Goal: Obtain resource: Obtain resource

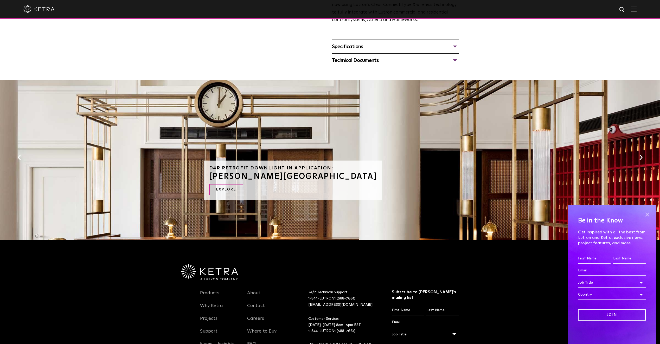
scroll to position [260, 0]
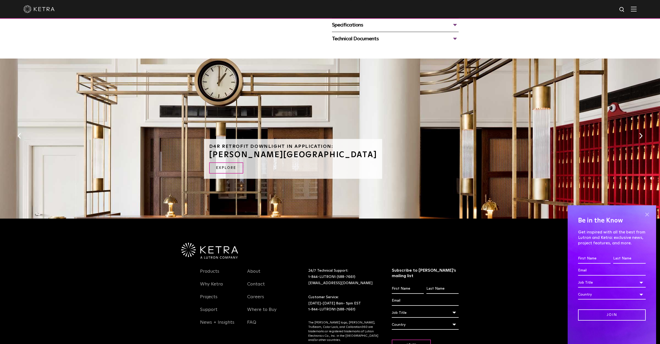
click at [647, 214] on span at bounding box center [647, 215] width 8 height 8
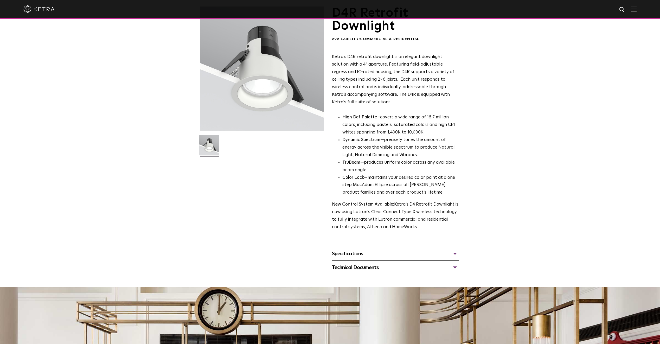
scroll to position [0, 0]
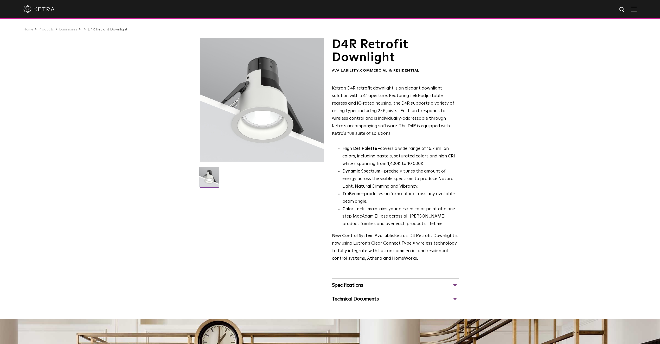
click at [458, 286] on div "Specifications" at bounding box center [395, 285] width 127 height 8
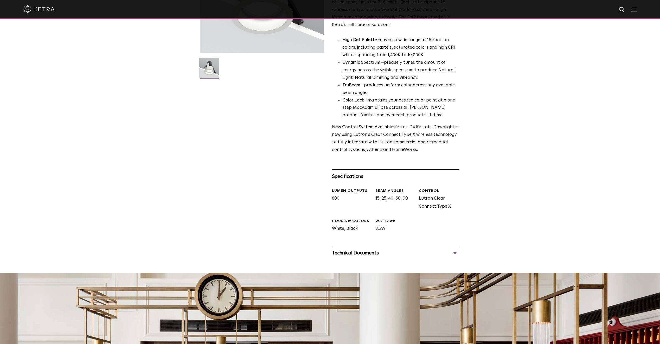
scroll to position [130, 0]
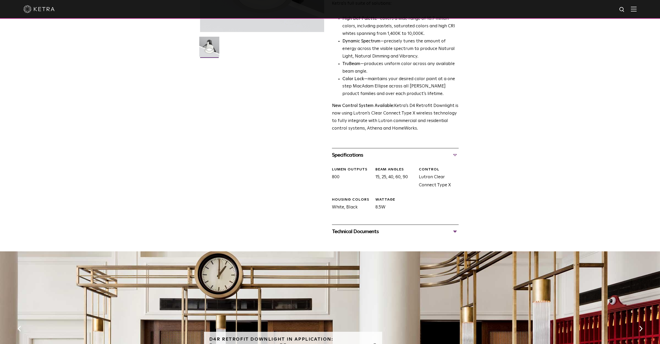
click at [458, 231] on div "Technical Documents" at bounding box center [395, 231] width 127 height 8
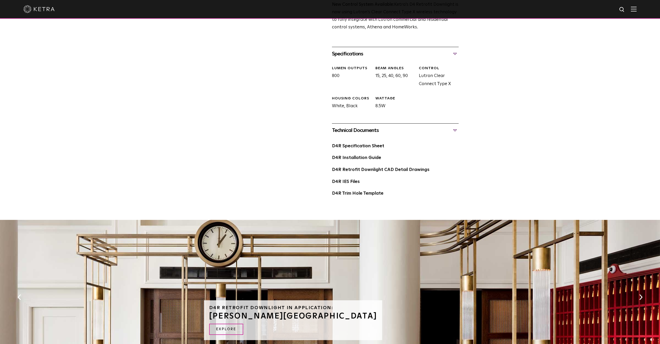
scroll to position [234, 0]
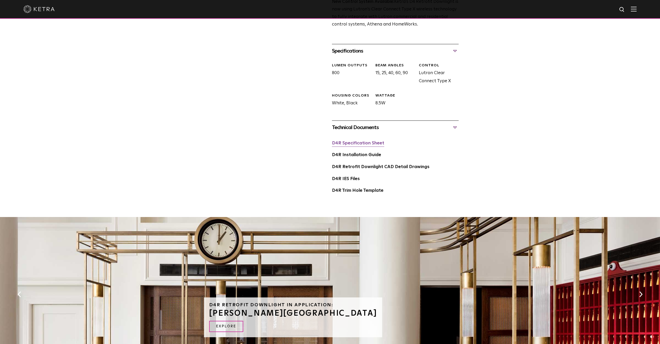
click at [356, 145] on link "D4R Specification Sheet" at bounding box center [358, 143] width 52 height 4
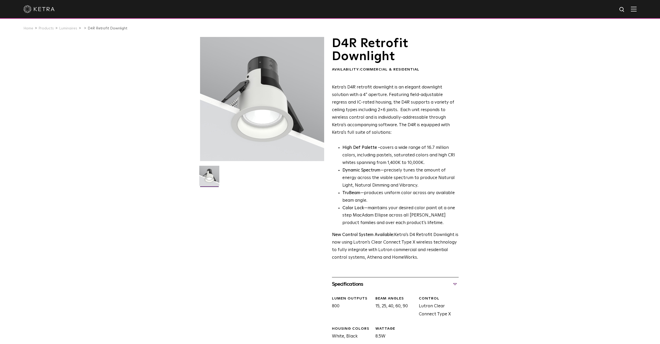
scroll to position [0, 0]
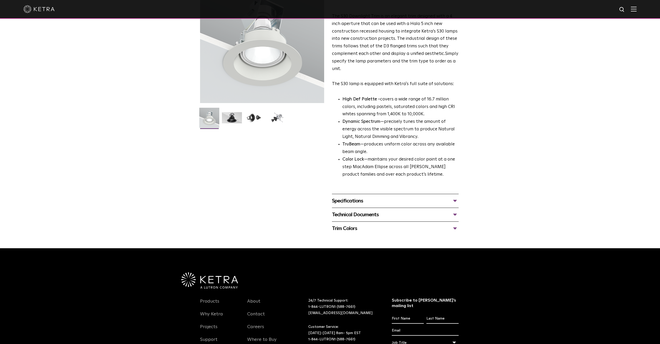
scroll to position [78, 0]
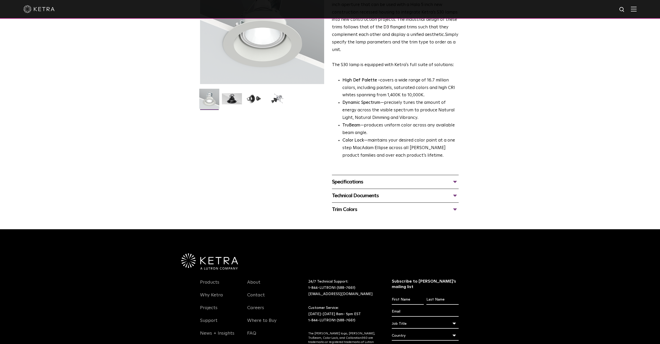
click at [457, 181] on div "Specifications" at bounding box center [395, 182] width 127 height 8
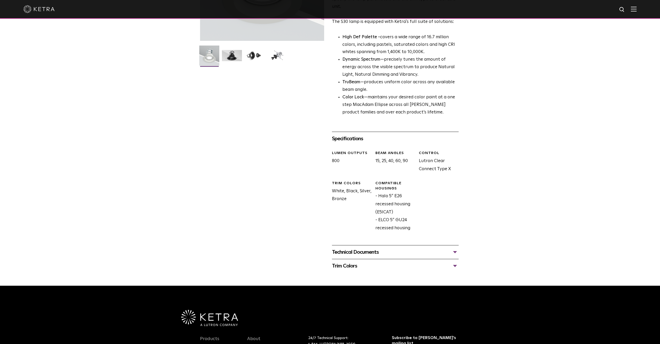
scroll to position [156, 0]
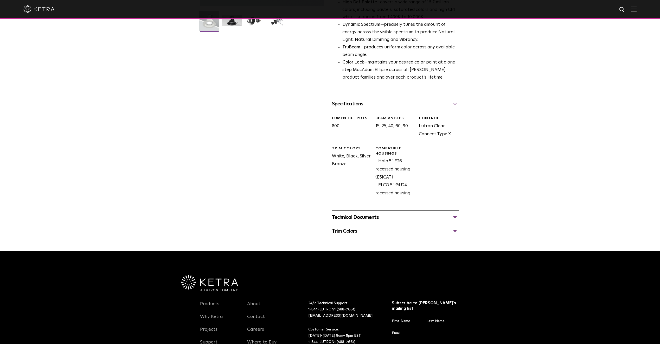
click at [456, 216] on div "Technical Documents" at bounding box center [395, 217] width 127 height 8
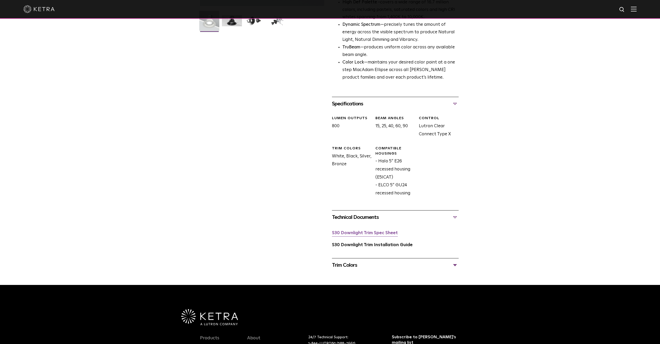
click at [380, 235] on link "S30 Downlight Trim Spec Sheet" at bounding box center [365, 233] width 66 height 4
